Goal: Information Seeking & Learning: Learn about a topic

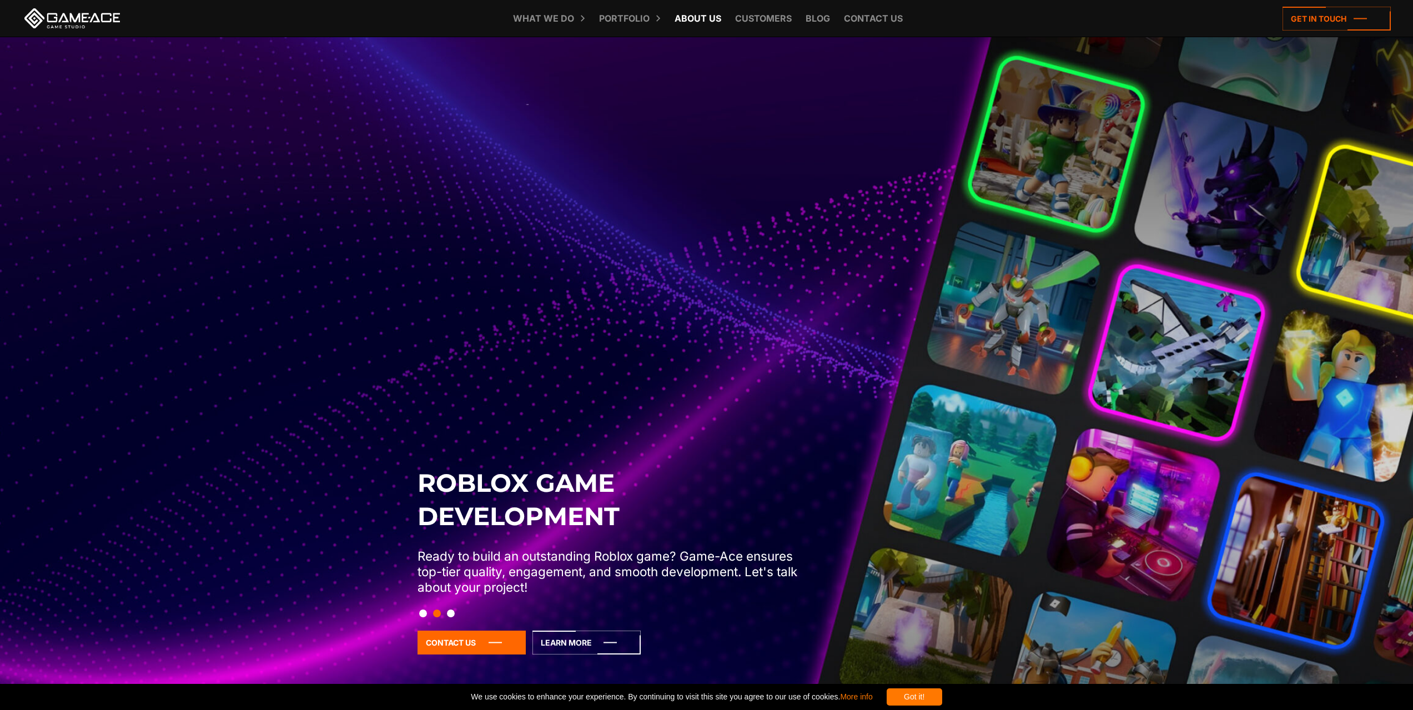
click at [703, 21] on link "About Us" at bounding box center [698, 18] width 58 height 37
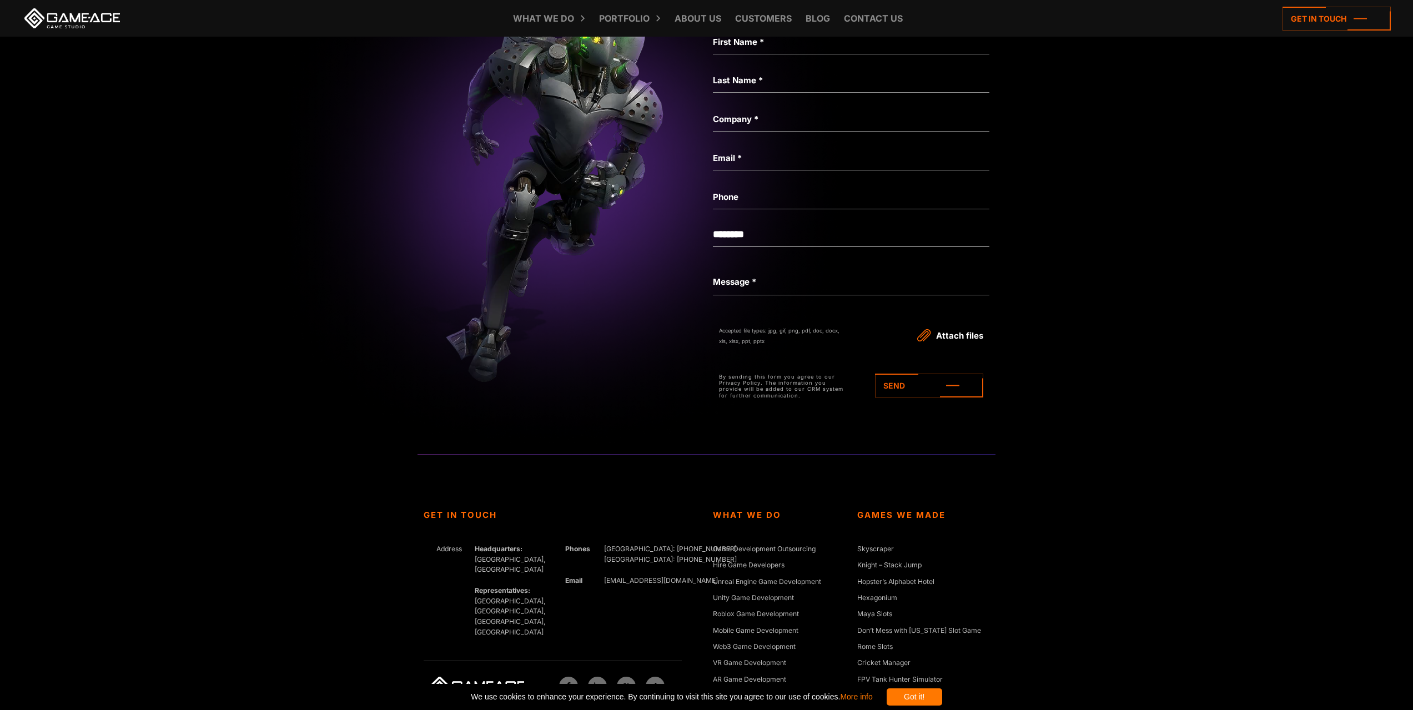
scroll to position [3606, 0]
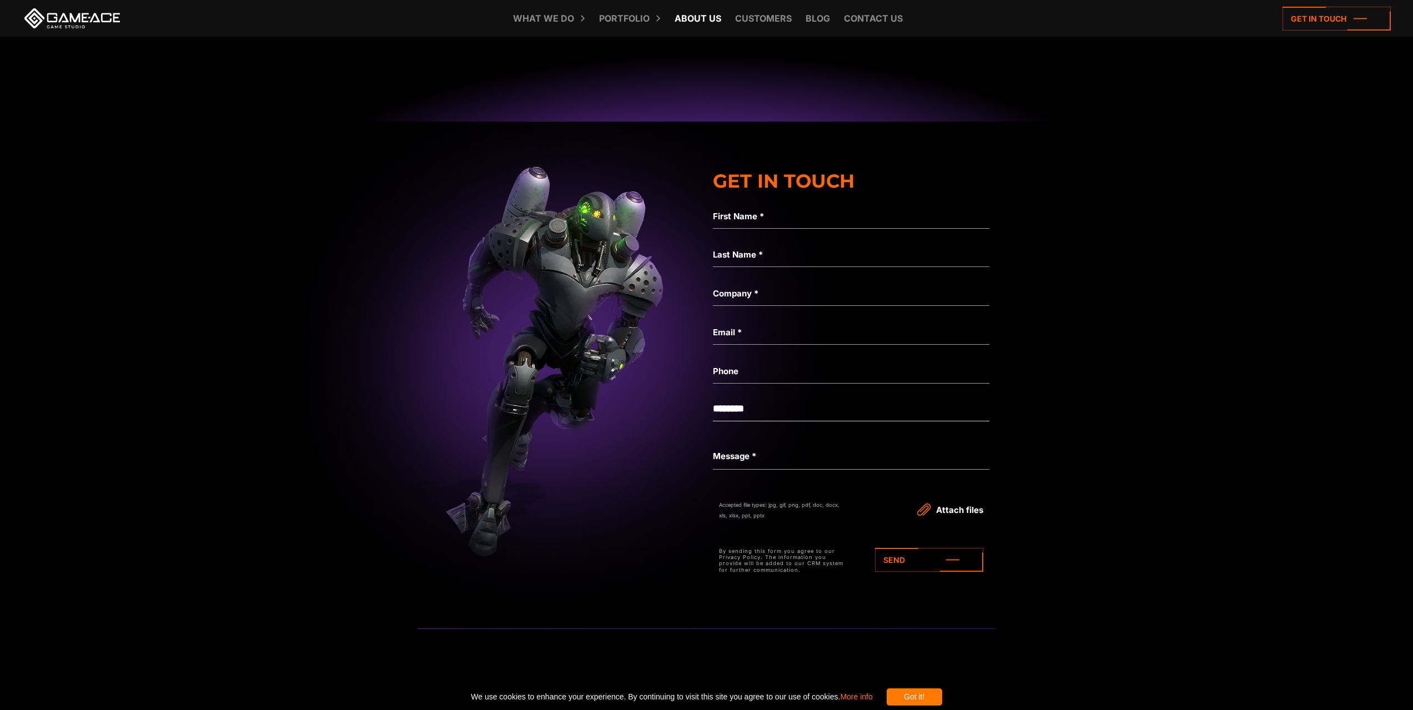
click at [689, 17] on link "About Us" at bounding box center [698, 18] width 58 height 37
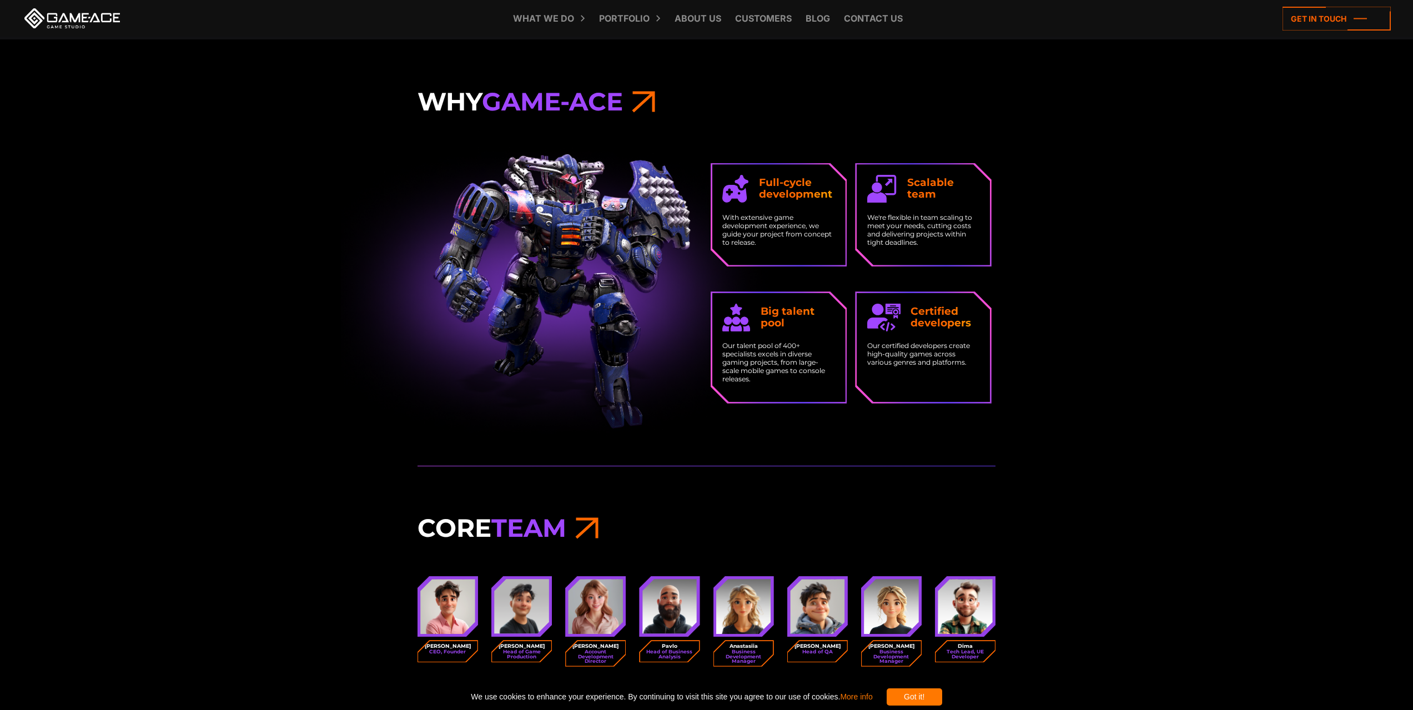
scroll to position [1221, 0]
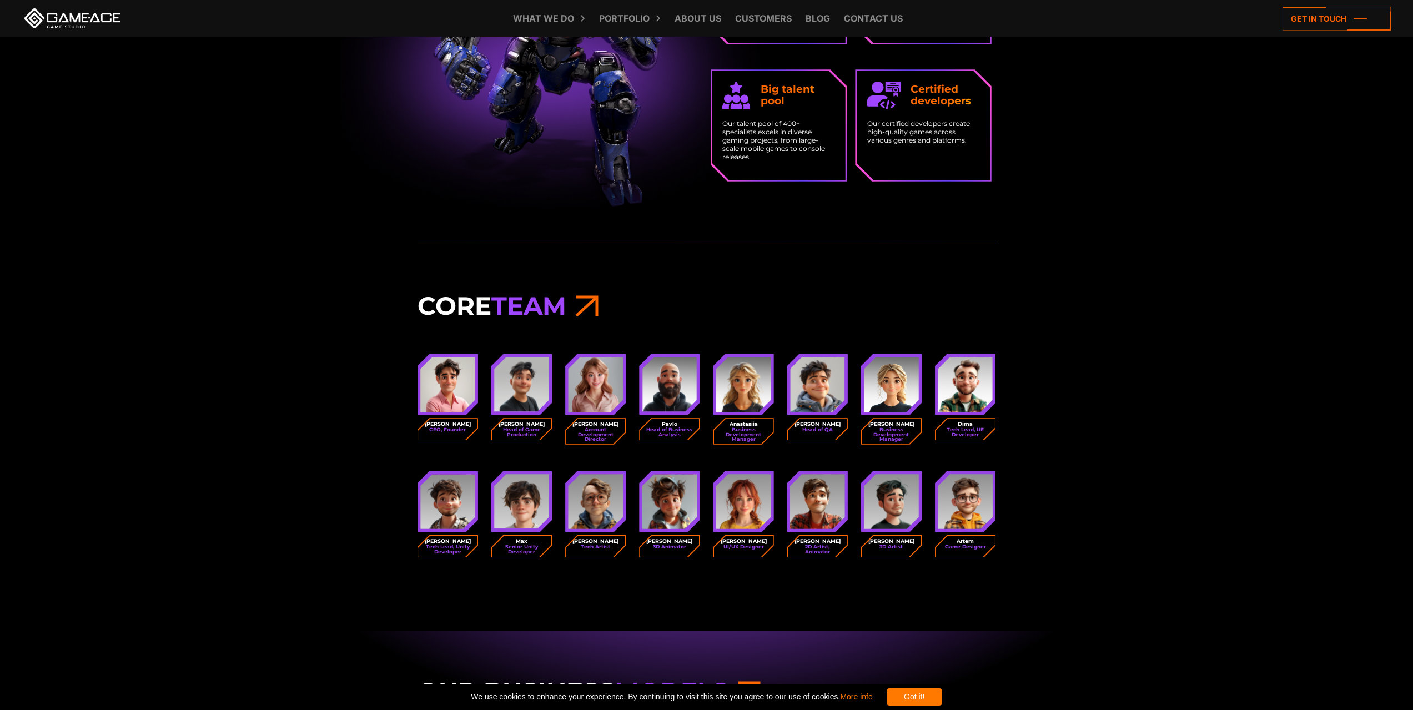
click at [447, 389] on img at bounding box center [447, 384] width 55 height 55
click at [453, 432] on small "CEO, Founder" at bounding box center [447, 429] width 37 height 4
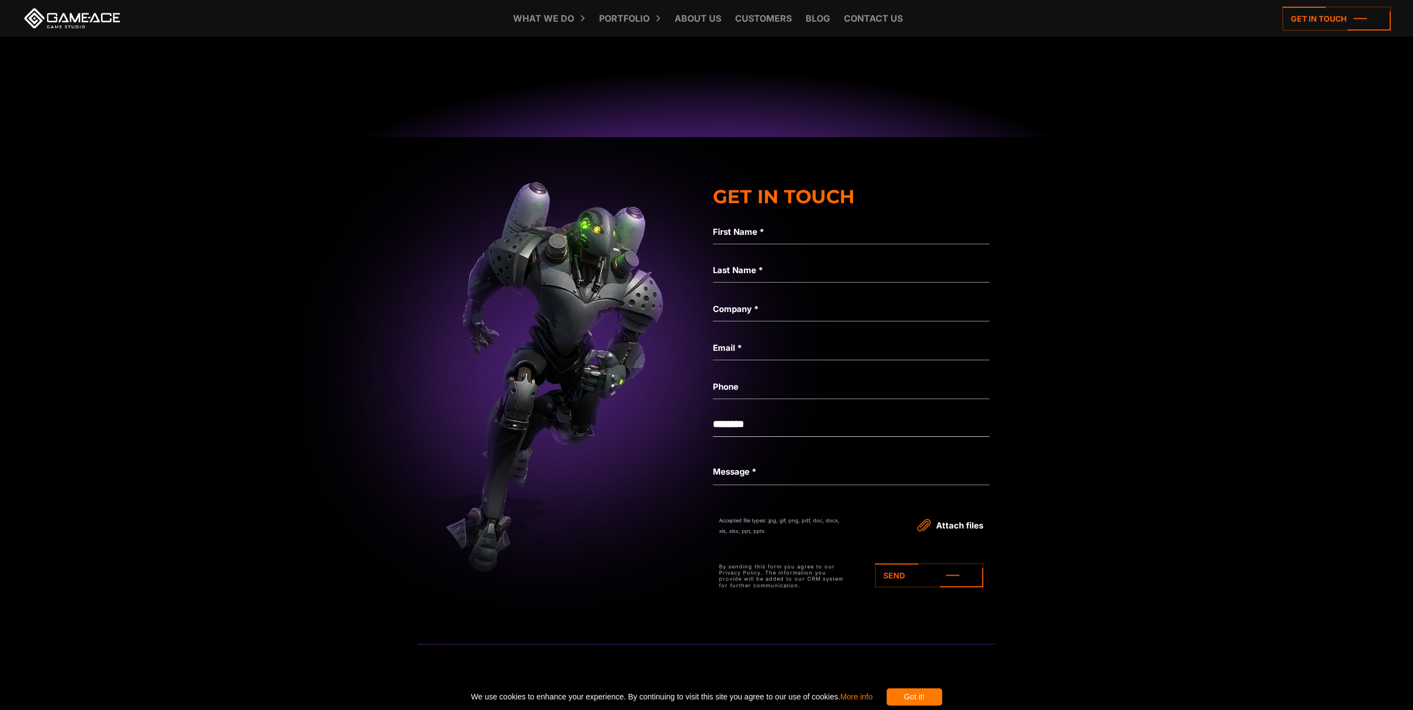
scroll to position [3995, 0]
